Goal: Information Seeking & Learning: Learn about a topic

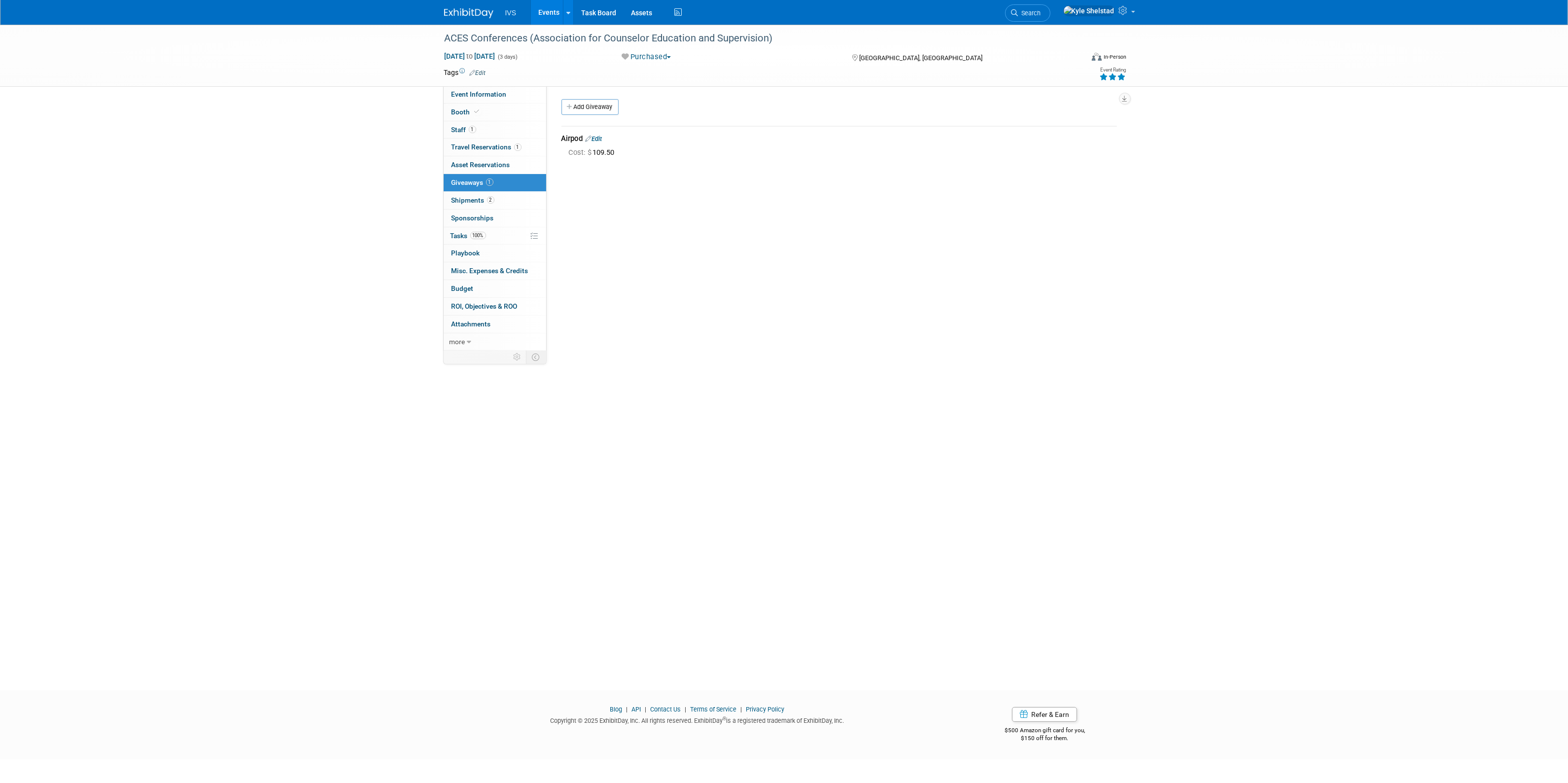
click at [551, 6] on link "Events" at bounding box center [549, 12] width 36 height 25
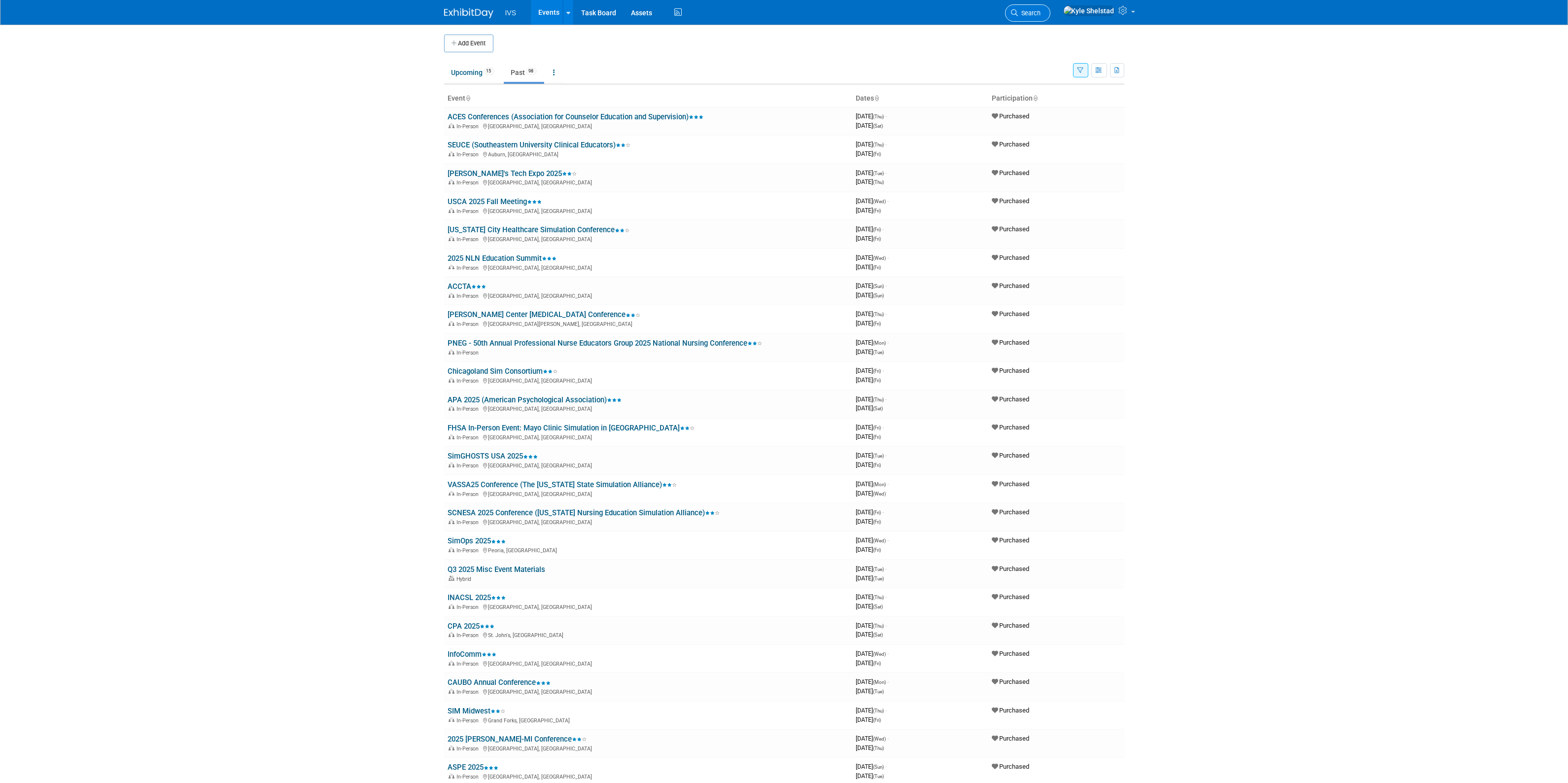
click at [1051, 6] on link "Search" at bounding box center [1028, 13] width 46 height 17
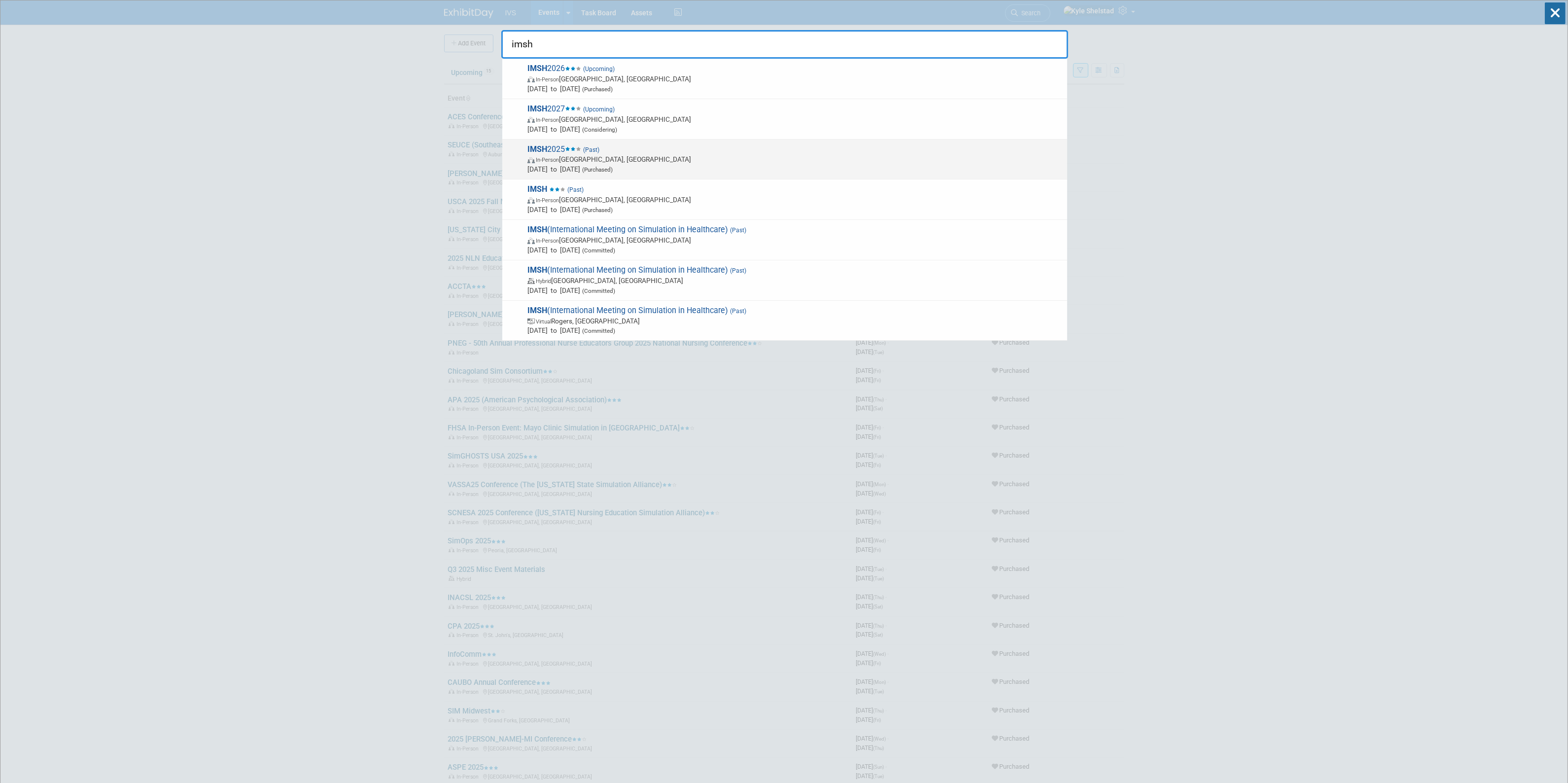
type input "imsh"
click at [558, 150] on span "IMSH 2025 (Past) In-Person Orlando, FL Jan 10, 2025 to Jan 14, 2025 (Purchased)" at bounding box center [793, 160] width 538 height 30
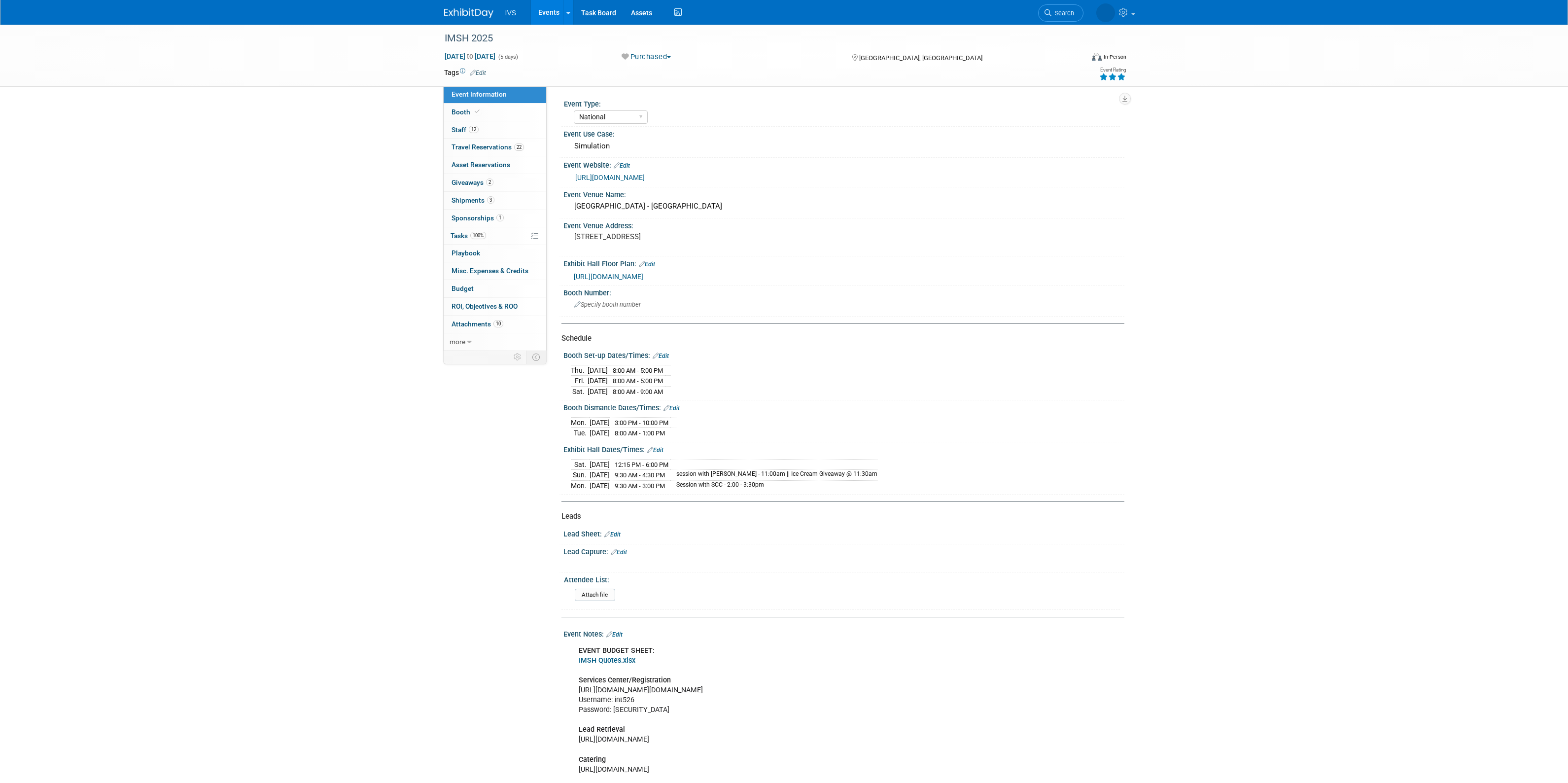
select select "National"
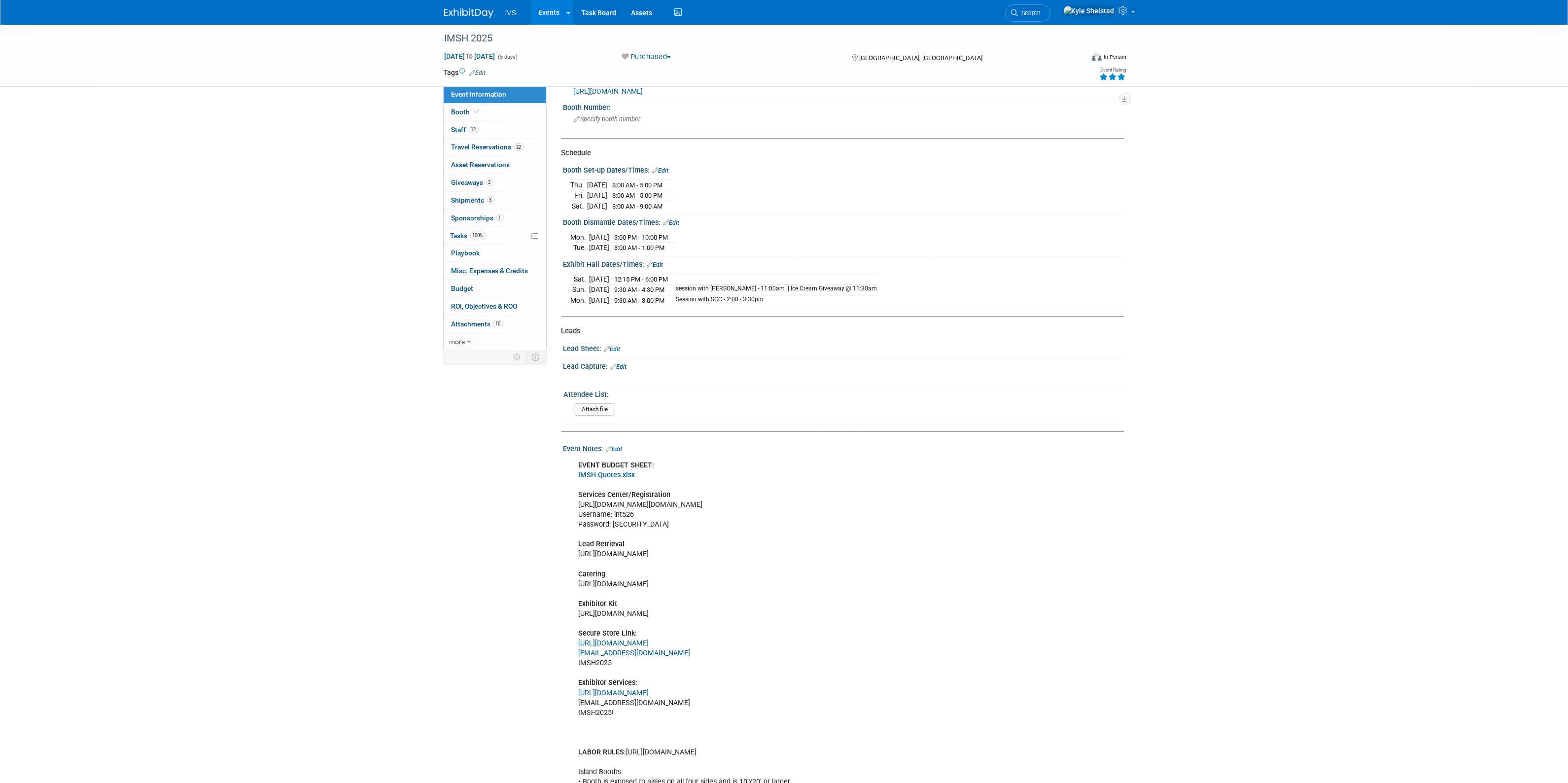
scroll to position [205, 0]
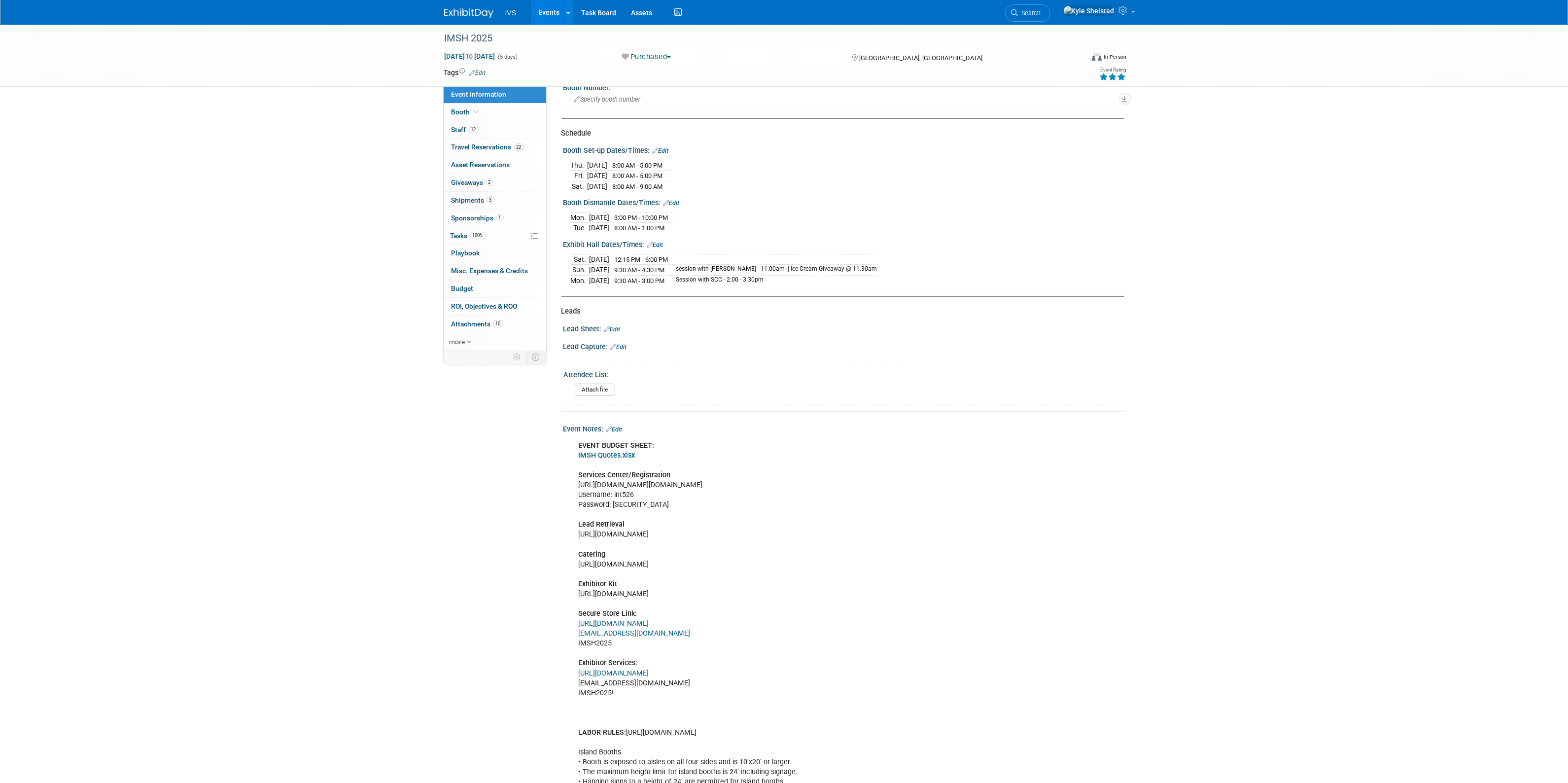
drag, startPoint x: 838, startPoint y: 595, endPoint x: 600, endPoint y: 598, distance: 238.0
click at [600, 598] on div "EVENT BUDGET SHEET: IMSH Quotes.xlsx Services Center/Registration https://ssh.e…" at bounding box center [793, 630] width 444 height 387
click at [735, 532] on div "EVENT BUDGET SHEET: IMSH Quotes.xlsx Services Center/Registration https://ssh.e…" at bounding box center [793, 630] width 444 height 387
drag, startPoint x: 933, startPoint y: 484, endPoint x: 578, endPoint y: 488, distance: 355.0
click at [578, 488] on div "EVENT BUDGET SHEET: IMSH Quotes.xlsx Services Center/Registration https://ssh.e…" at bounding box center [793, 630] width 444 height 387
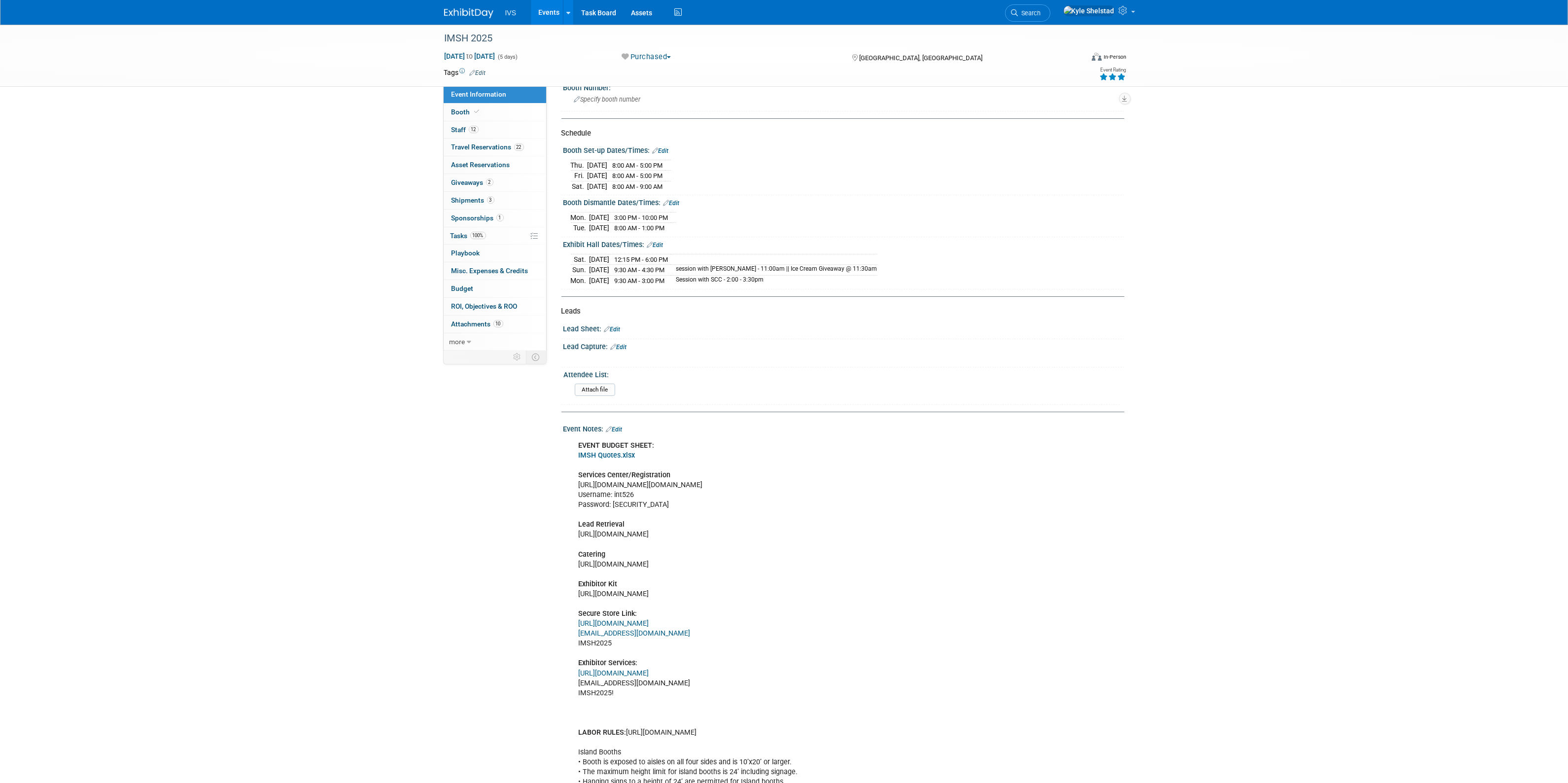
copy div "https://ssh.expoplanner.com/index.cfm?do=exhibCenter.main&event_id=23&exhib_id=…"
click at [1041, 16] on span "Search" at bounding box center [1030, 13] width 23 height 7
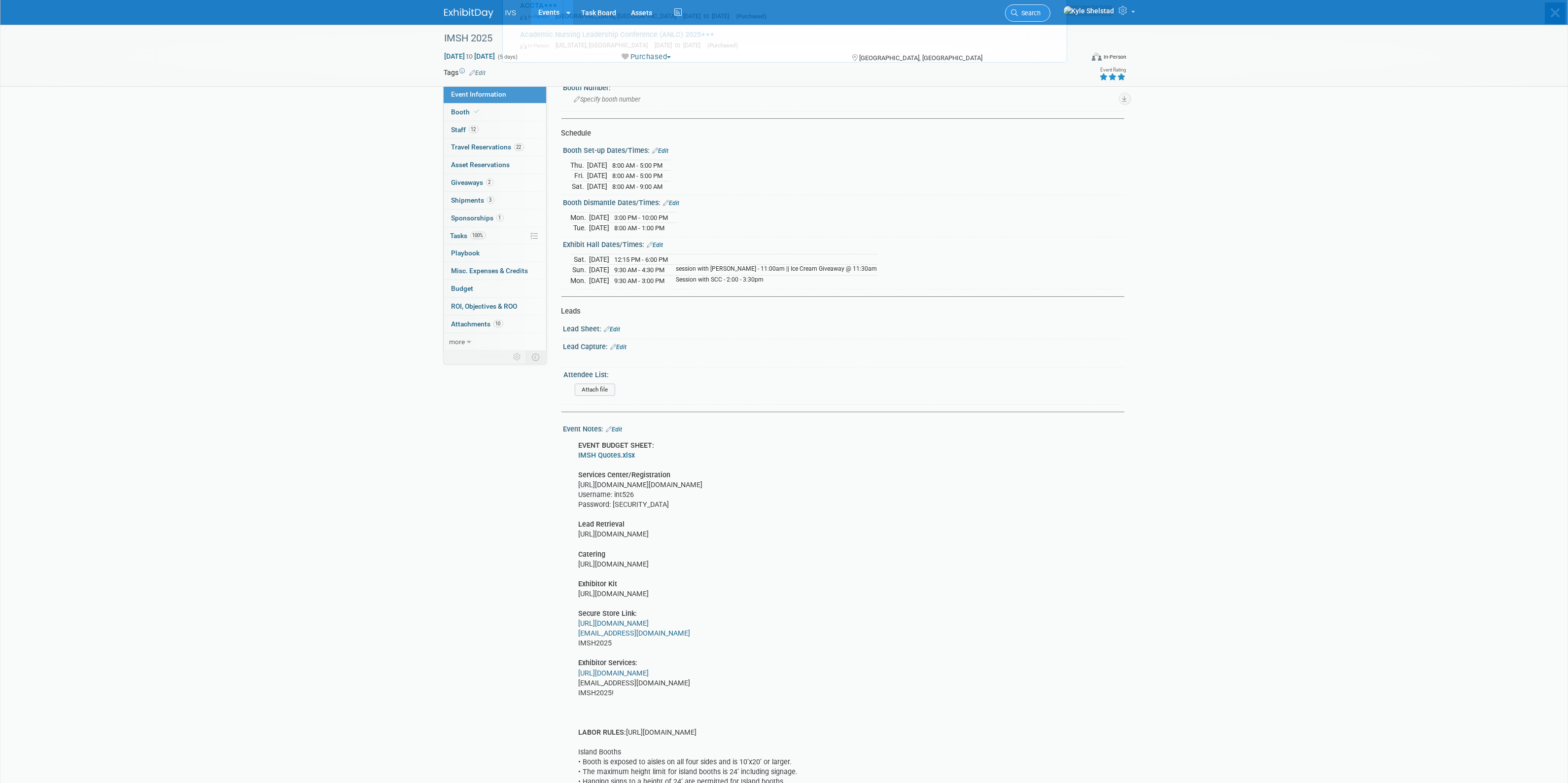
scroll to position [0, 0]
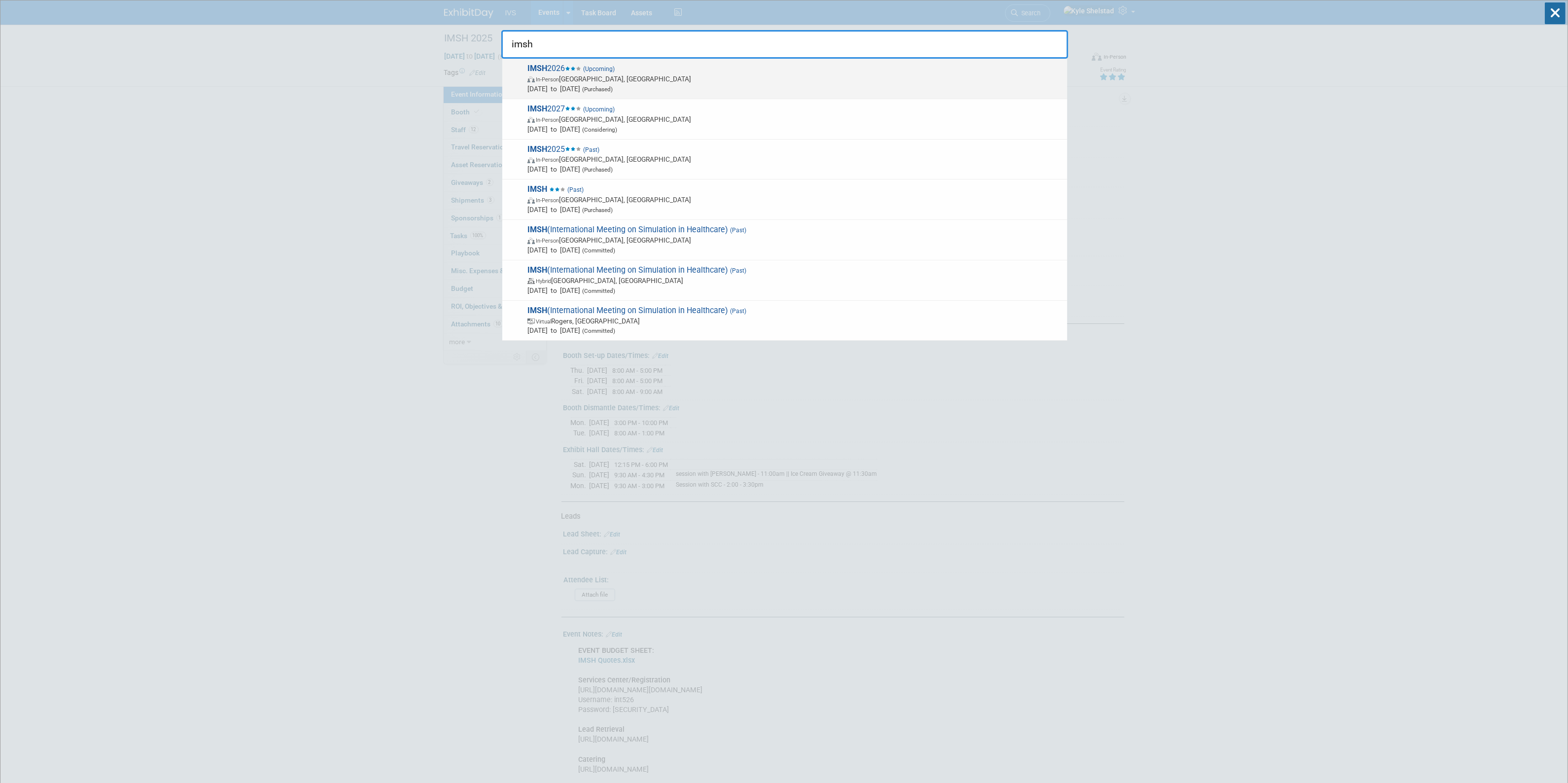
type input "imsh"
click at [537, 67] on strong "IMSH" at bounding box center [537, 68] width 20 height 9
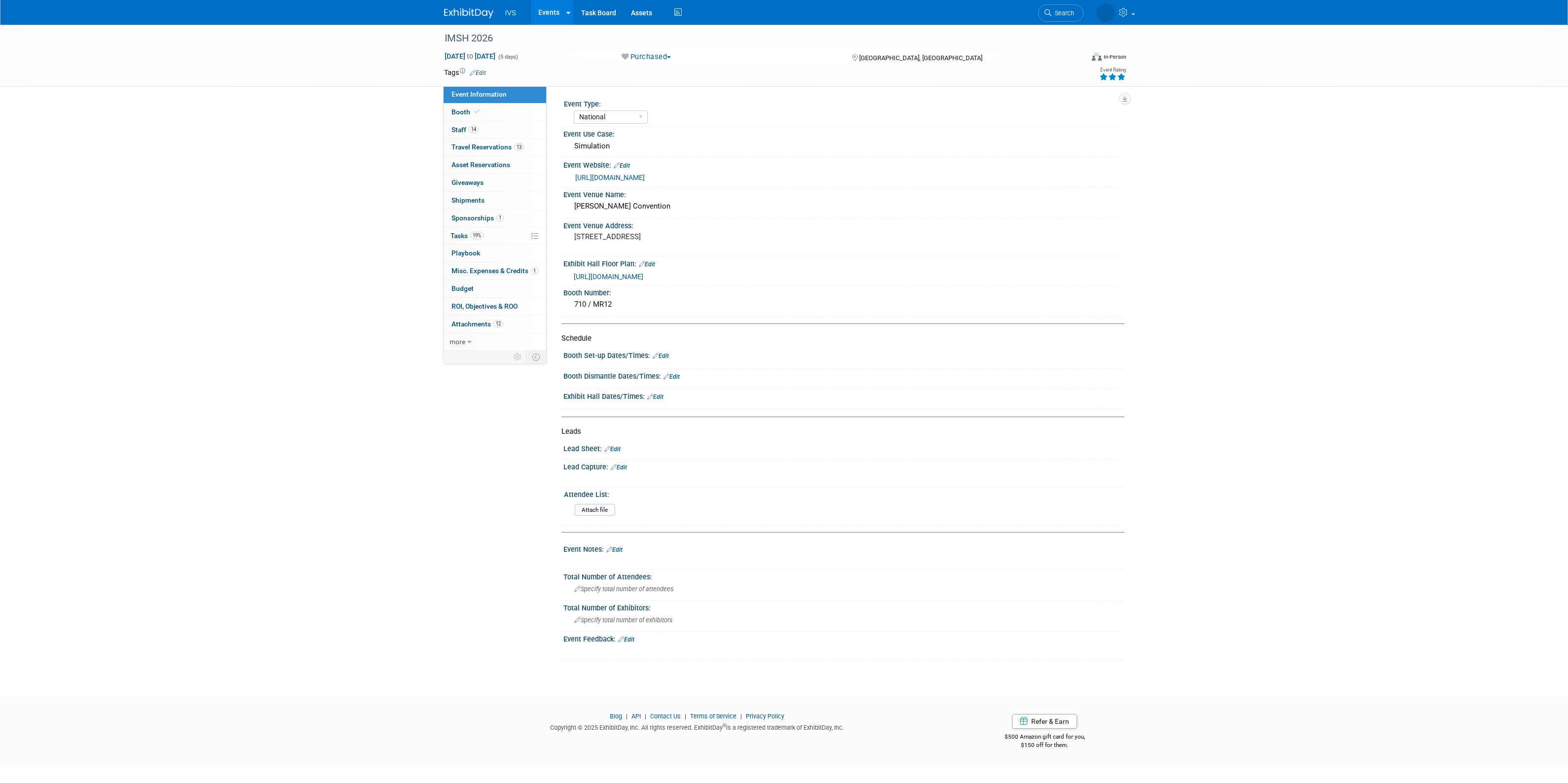
select select "National"
click at [493, 116] on link "Booth" at bounding box center [495, 112] width 103 height 17
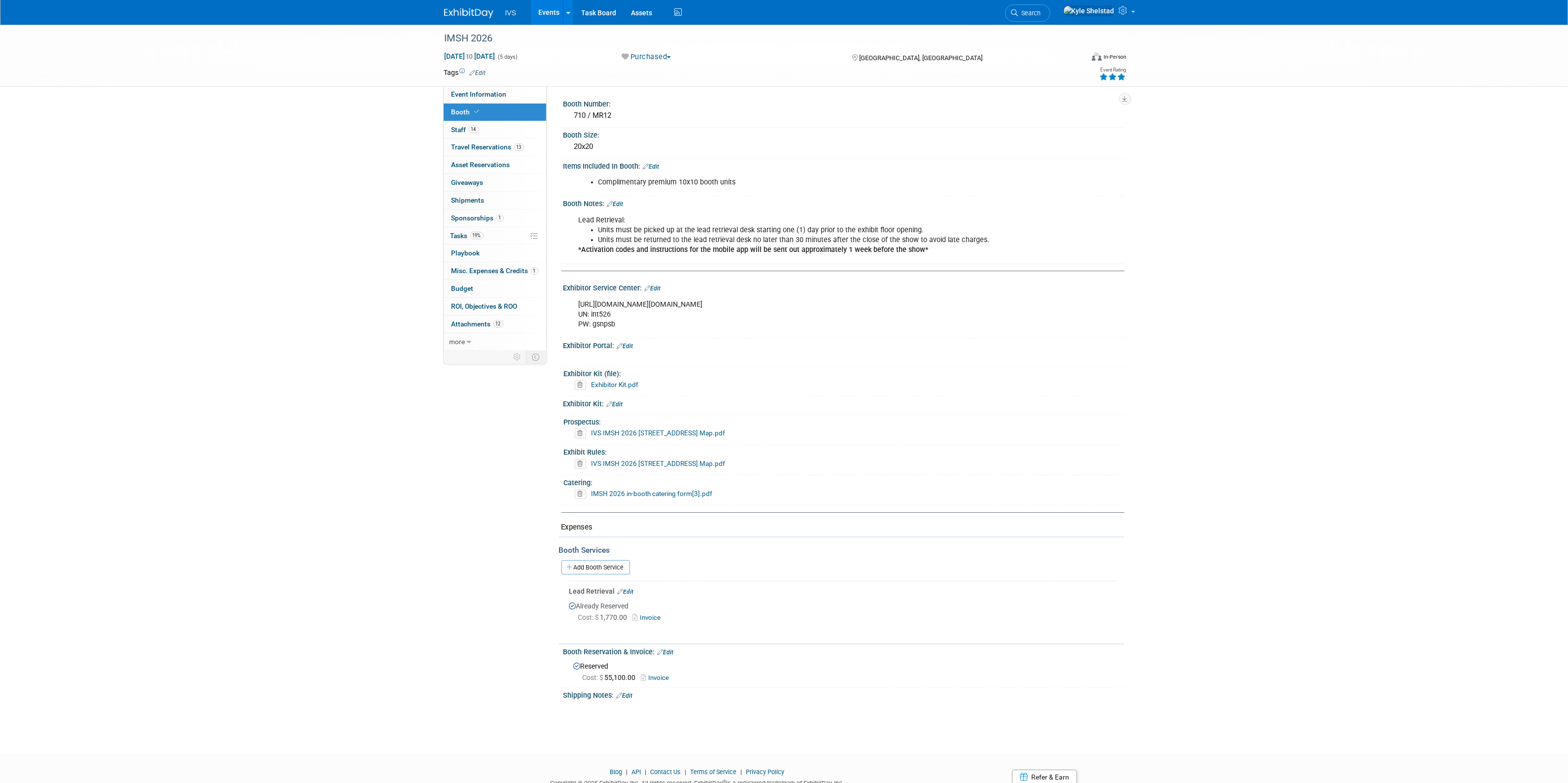
drag, startPoint x: 938, startPoint y: 302, endPoint x: 568, endPoint y: 302, distance: 370.0
click at [568, 302] on div "[URL][DOMAIN_NAME][DOMAIN_NAME] UN: int526 PW: gsnpsb X" at bounding box center [844, 314] width 561 height 43
copy div "[URL][DOMAIN_NAME][DOMAIN_NAME]"
